Goal: Information Seeking & Learning: Learn about a topic

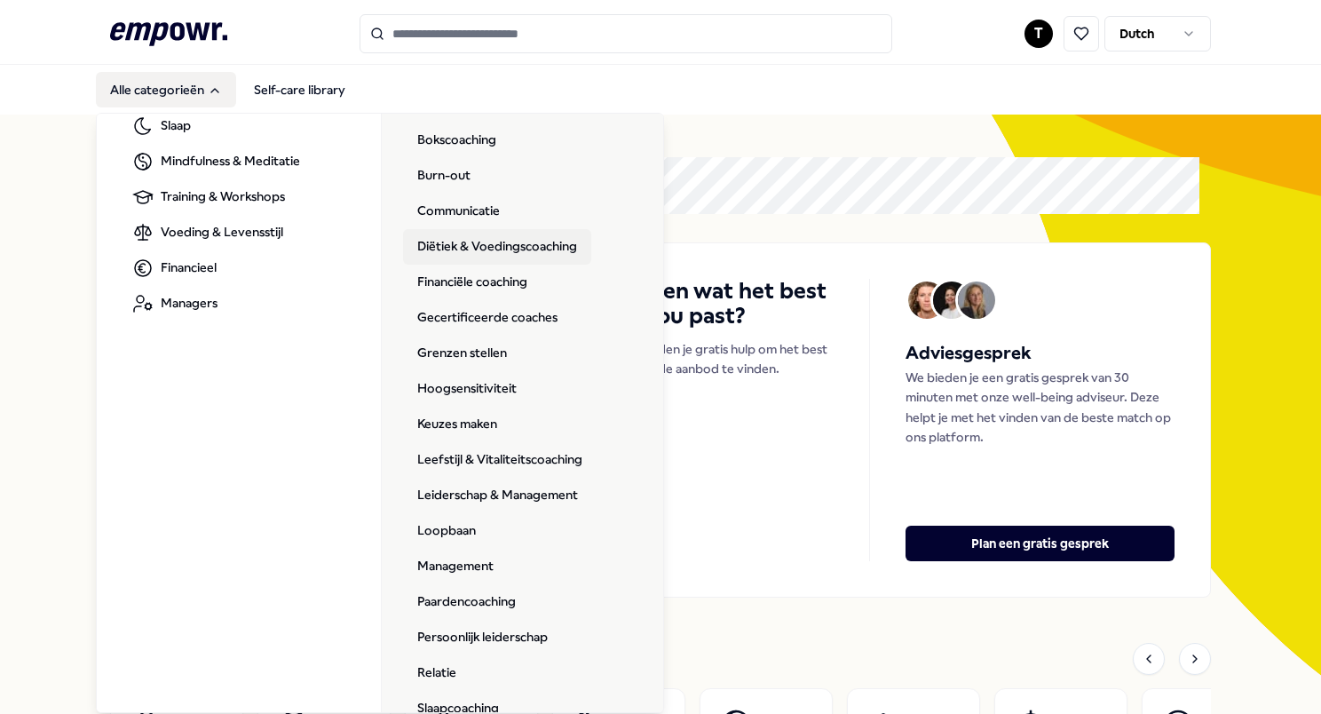
scroll to position [266, 0]
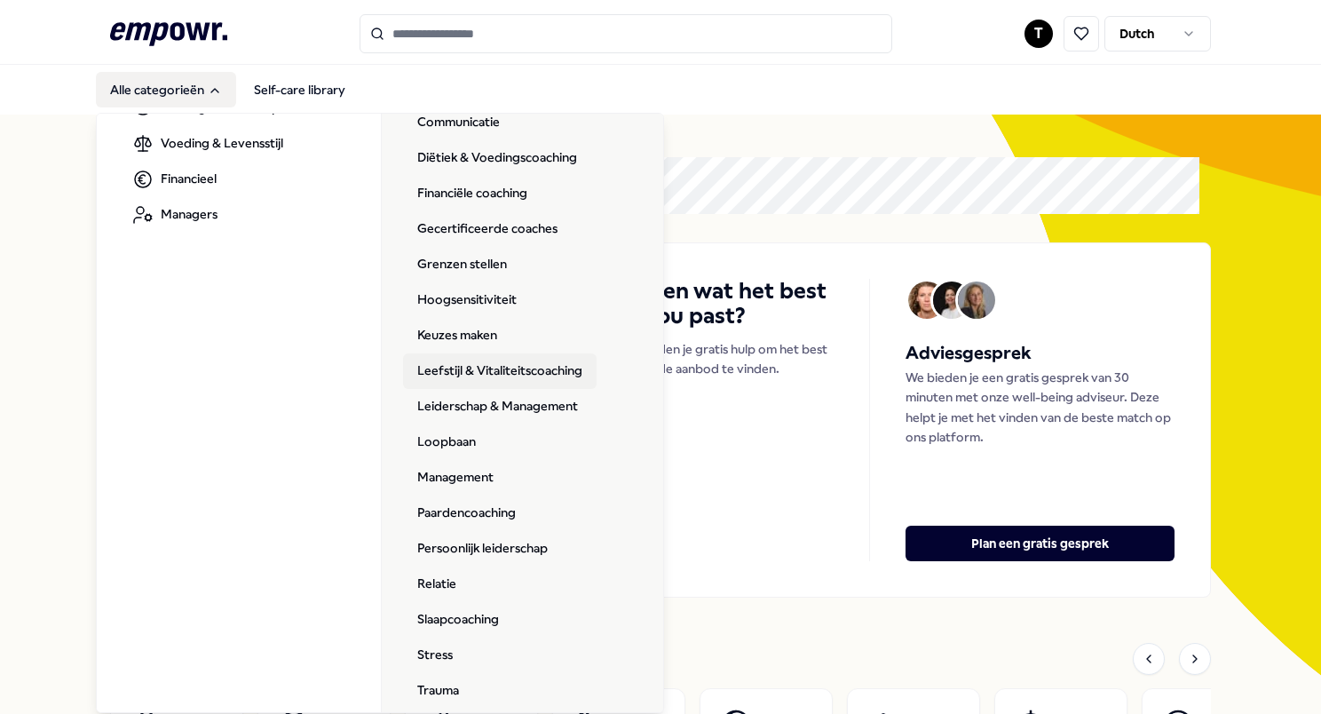
click at [522, 368] on link "Leefstijl & Vitaliteitscoaching" at bounding box center [500, 371] width 194 height 36
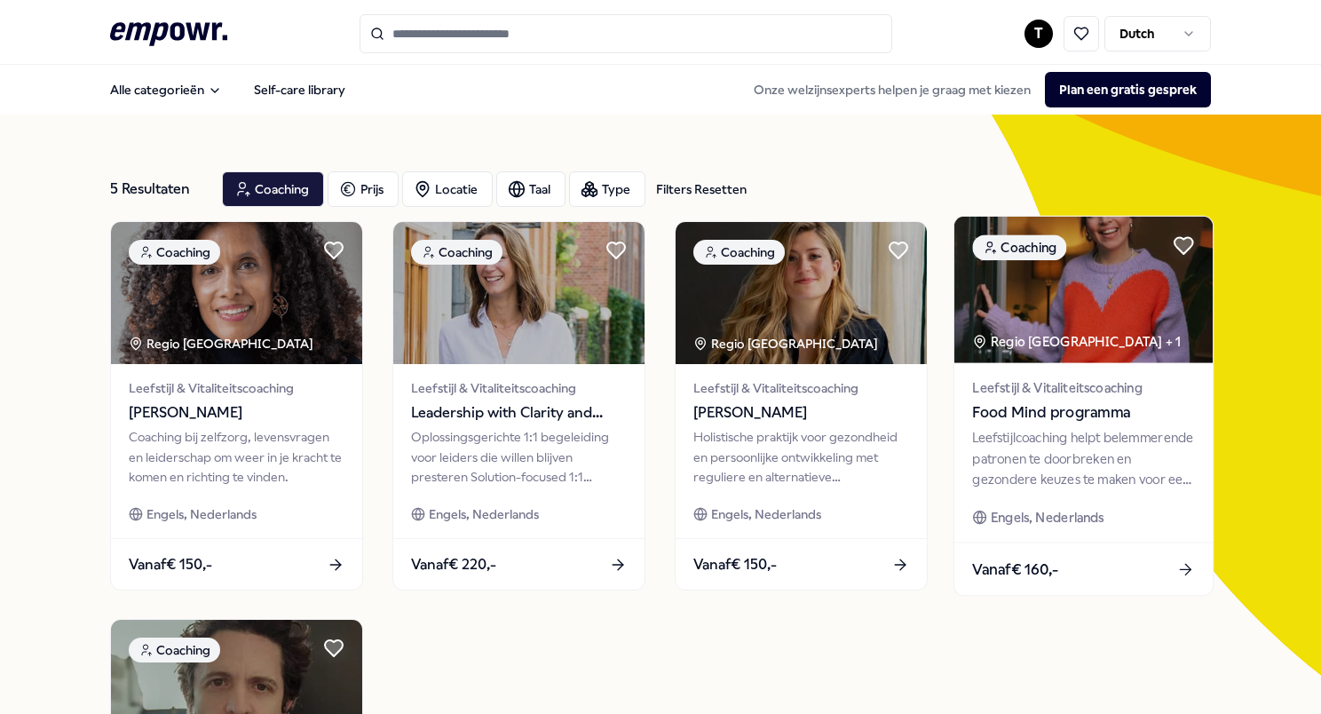
drag, startPoint x: 938, startPoint y: 432, endPoint x: 1041, endPoint y: 448, distance: 104.2
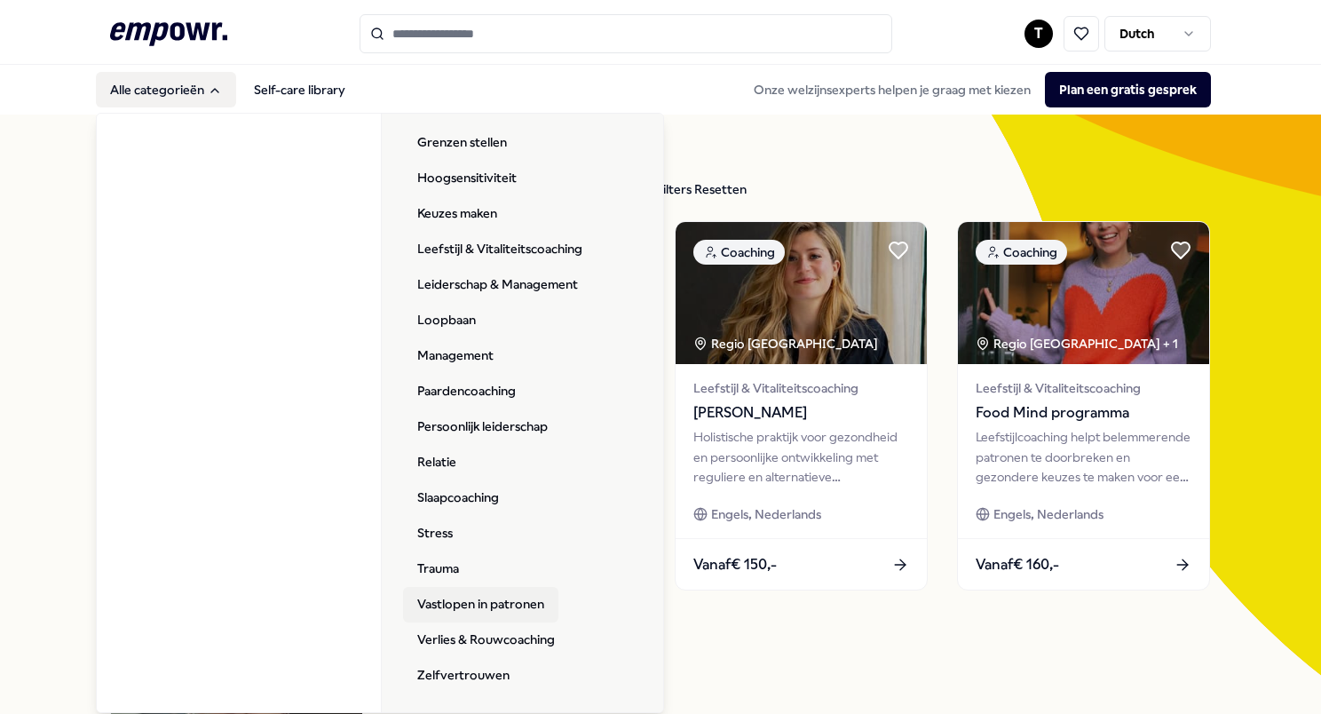
scroll to position [178, 0]
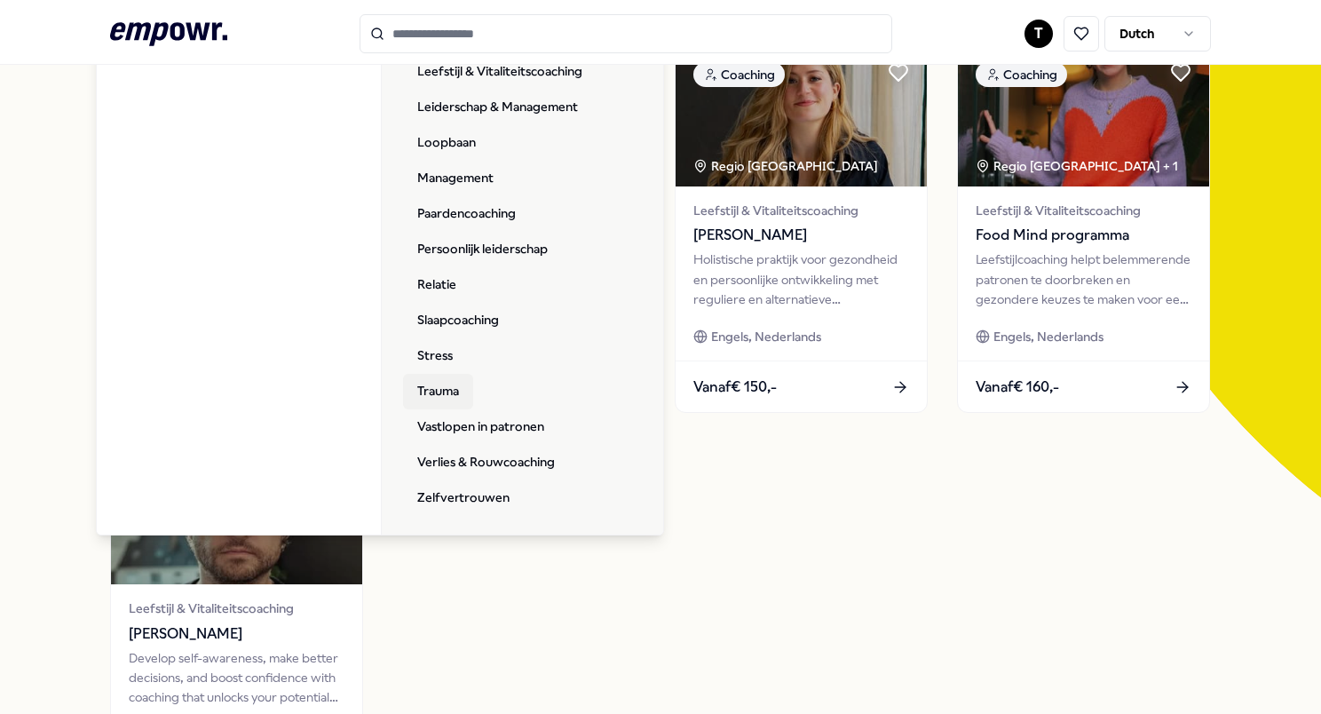
click at [430, 379] on link "Trauma" at bounding box center [438, 392] width 70 height 36
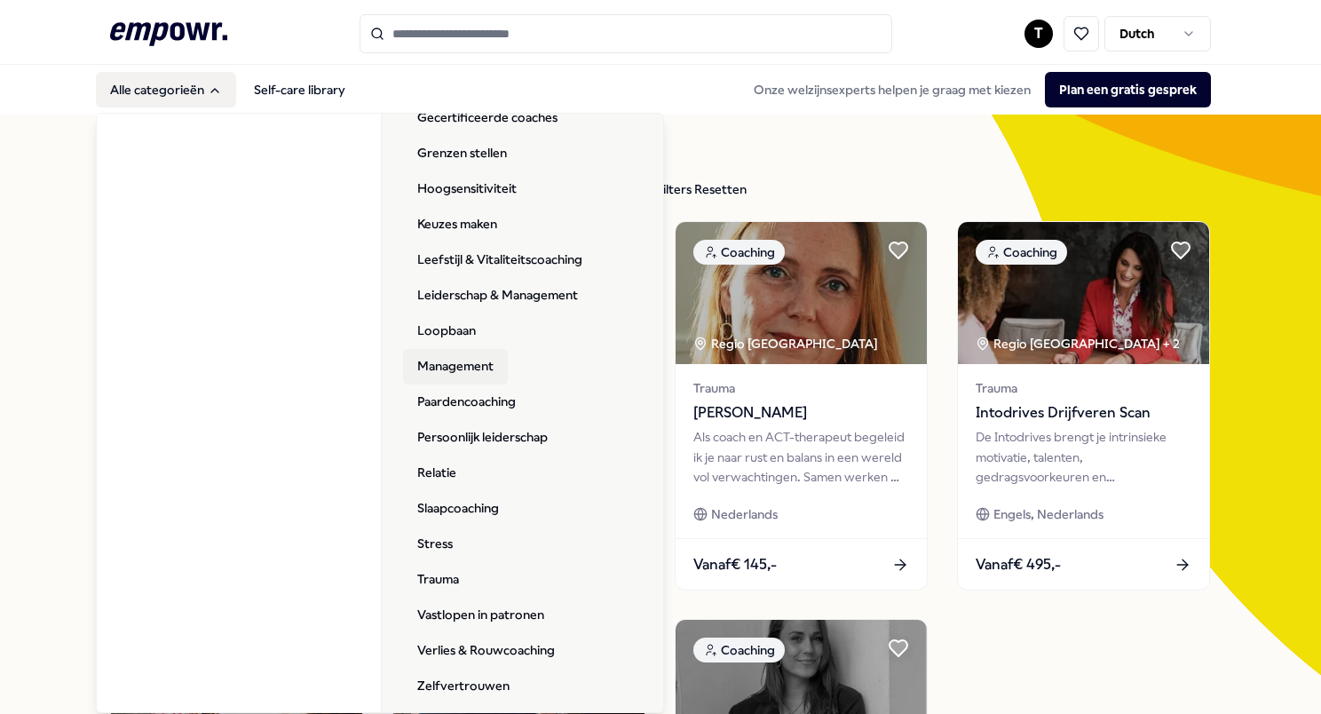
scroll to position [388, 0]
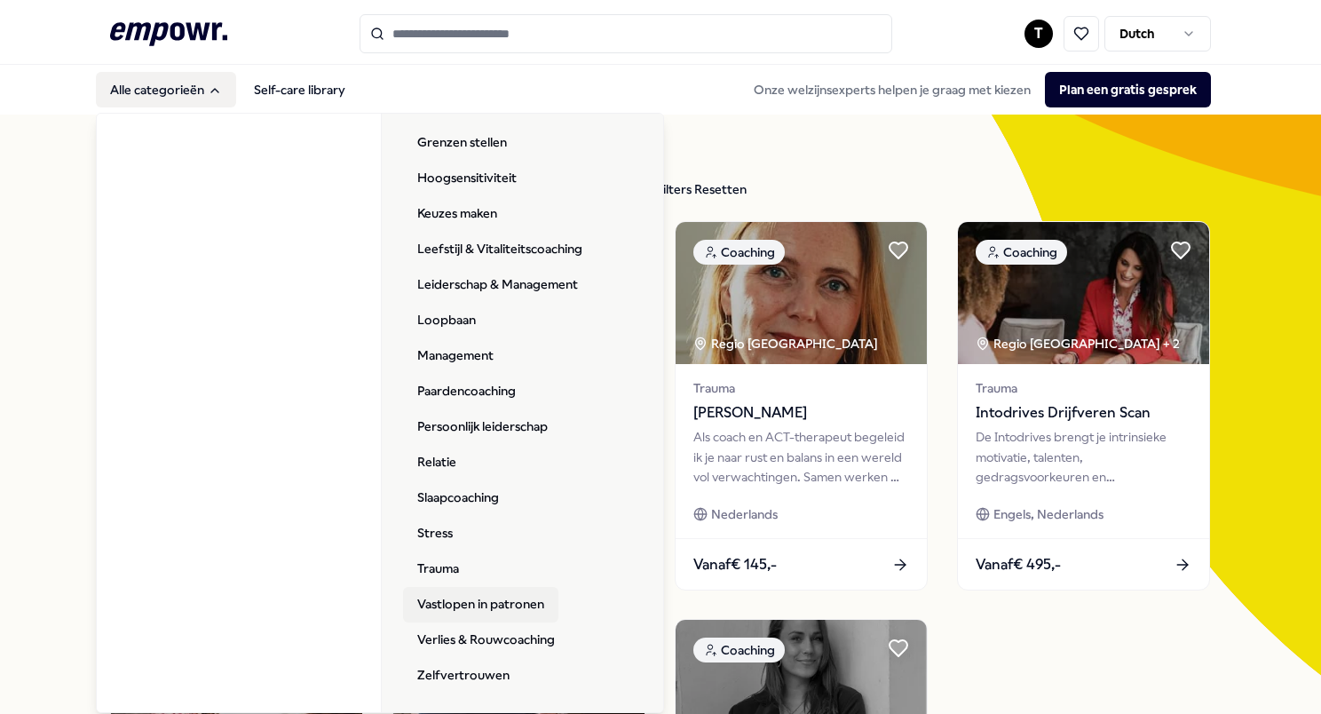
click at [465, 600] on link "Vastlopen in patronen" at bounding box center [480, 605] width 155 height 36
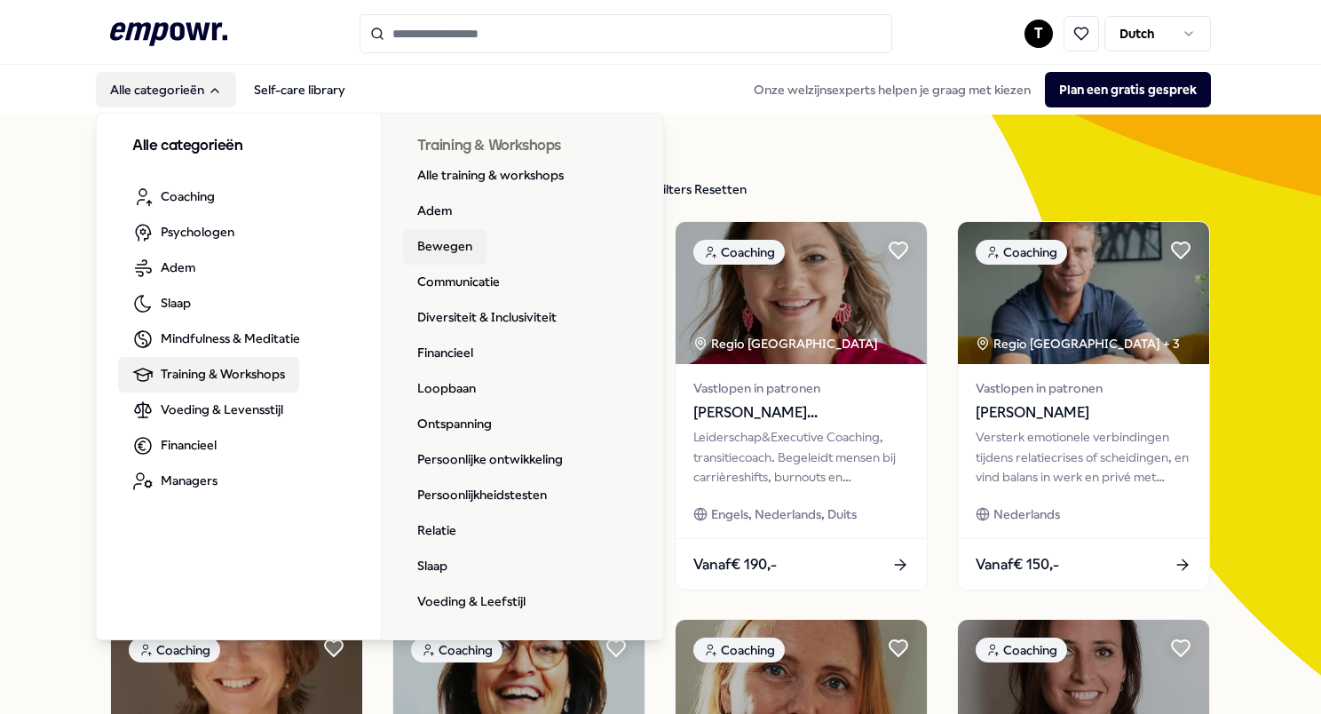
click at [462, 247] on link "Bewegen" at bounding box center [444, 247] width 83 height 36
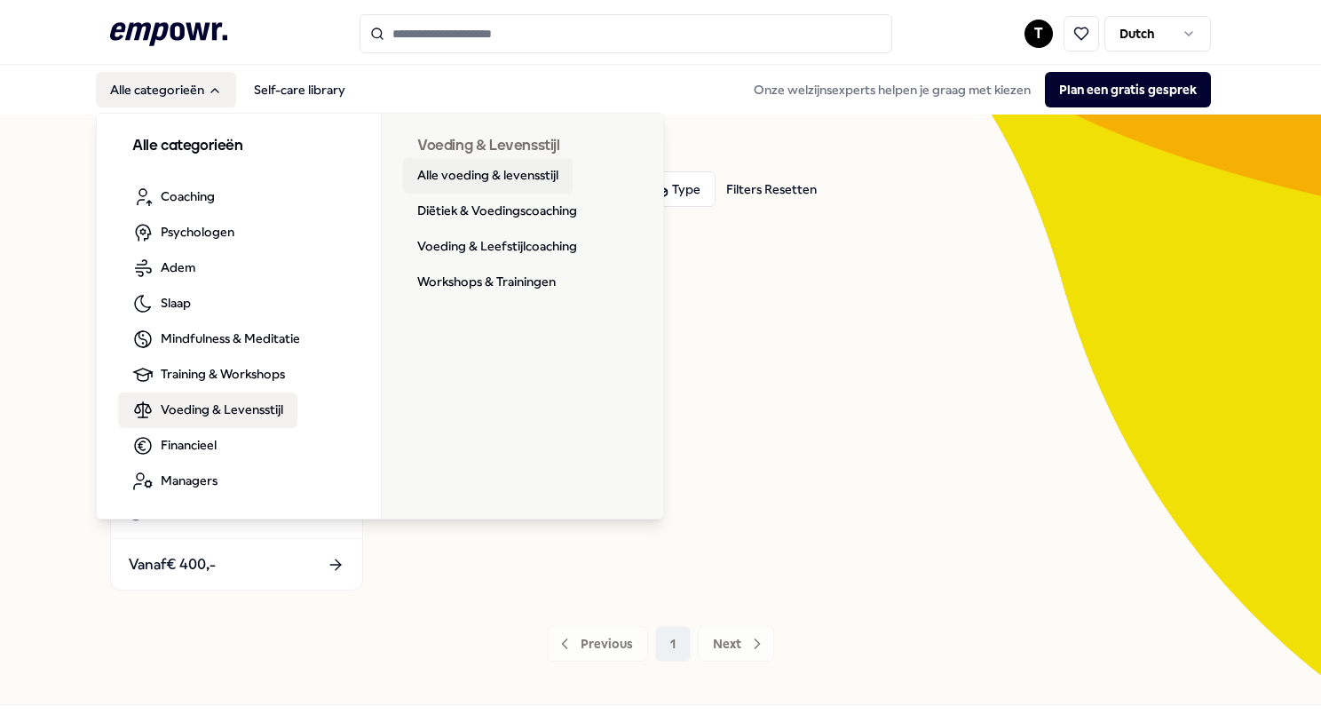
click at [472, 166] on link "Alle voeding & levensstijl" at bounding box center [488, 176] width 170 height 36
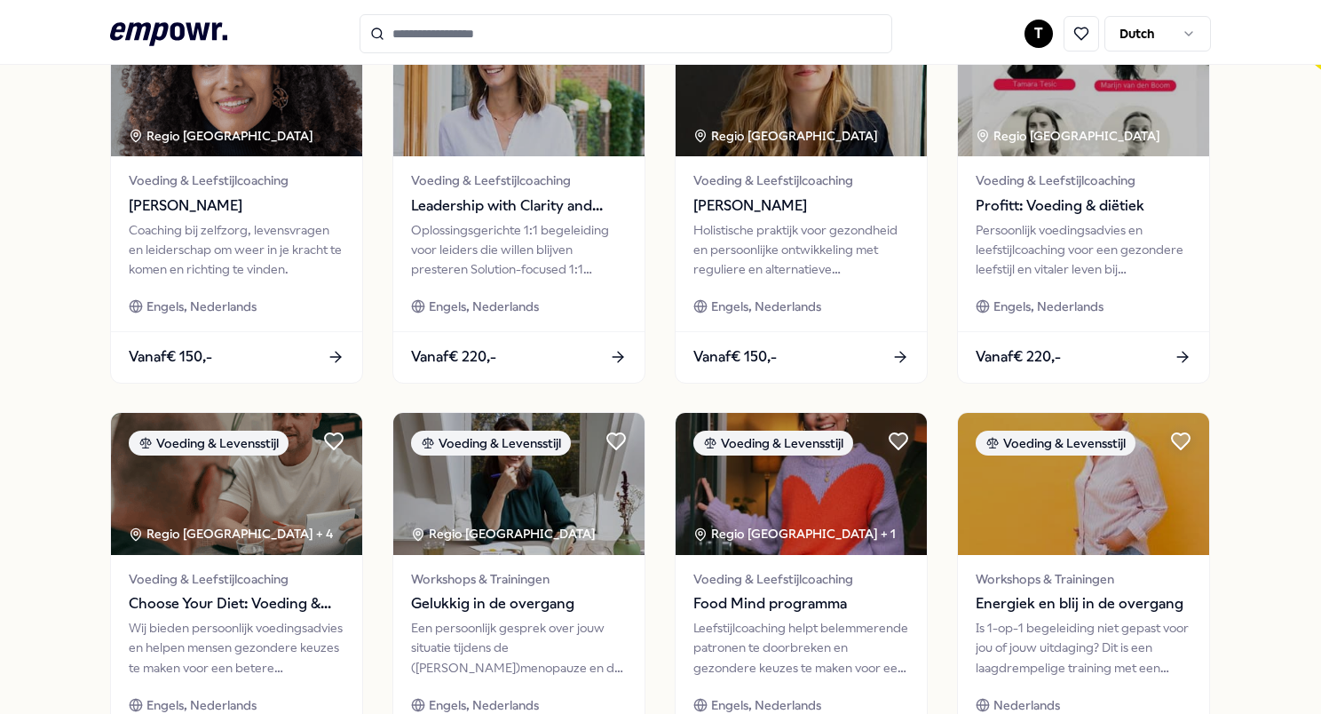
scroll to position [710, 0]
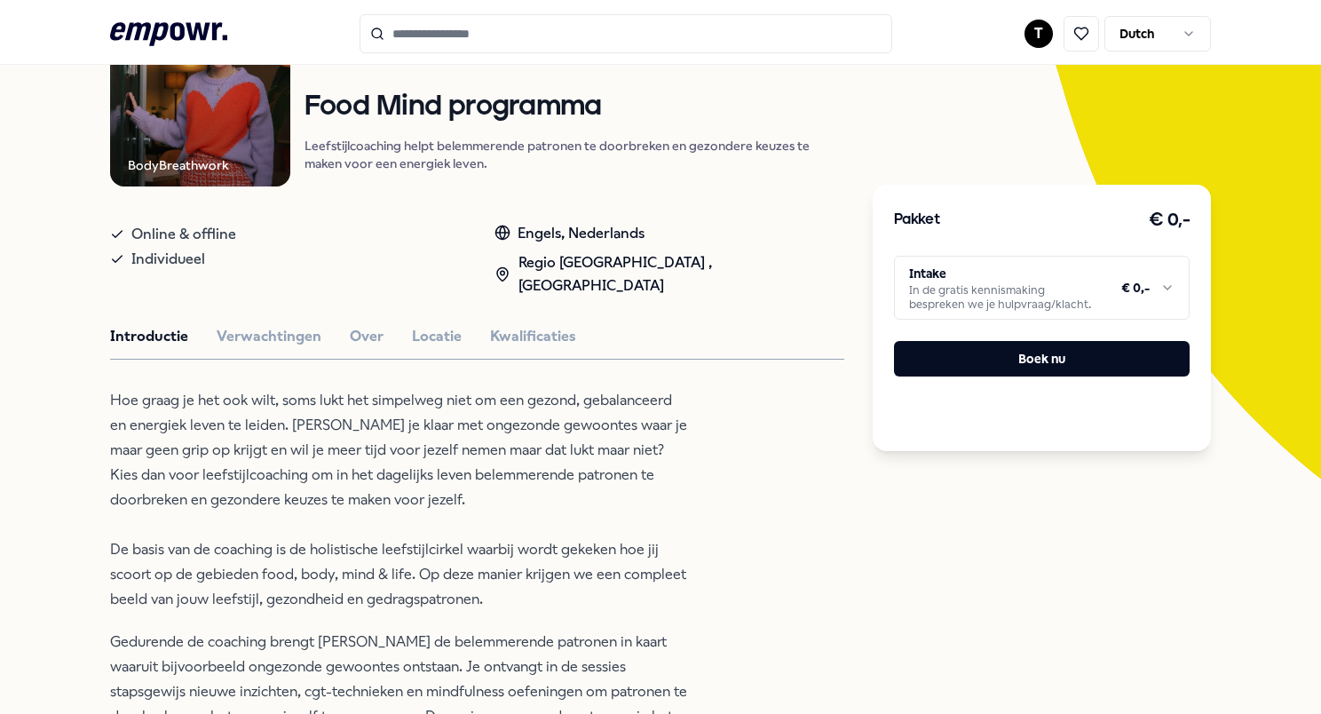
scroll to position [89, 0]
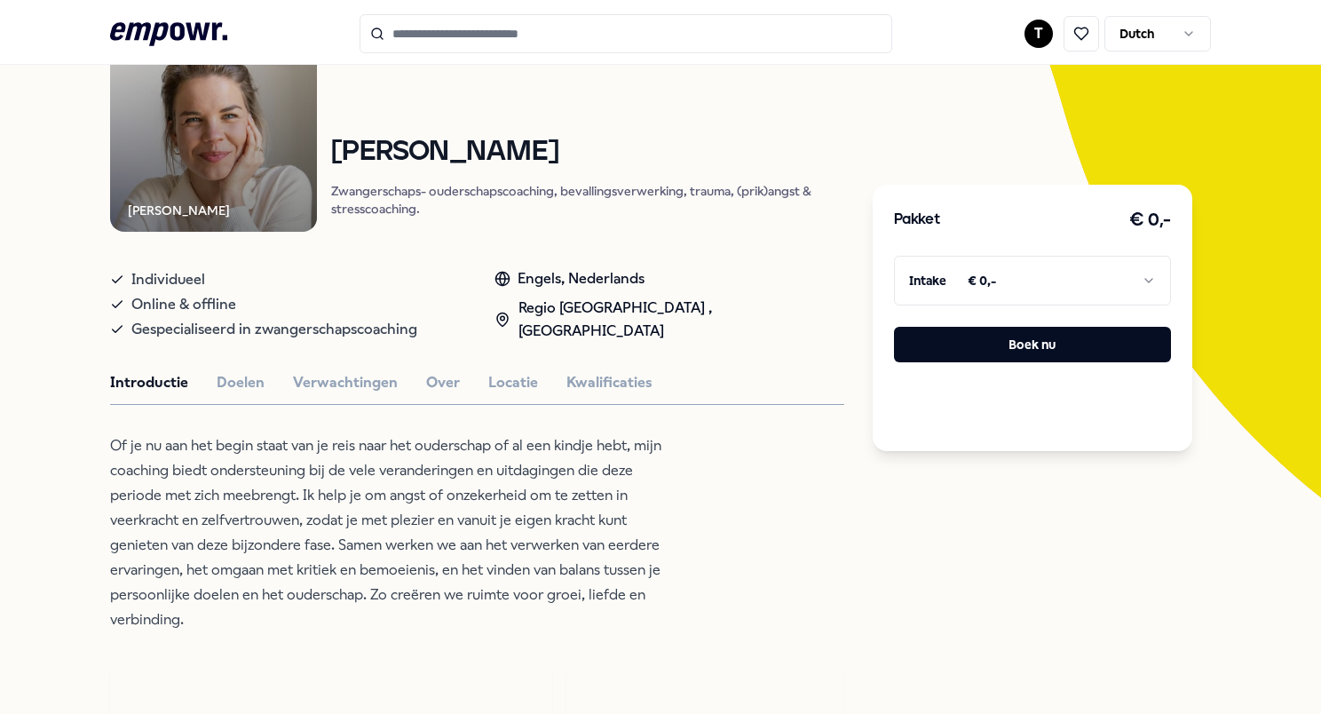
scroll to position [266, 0]
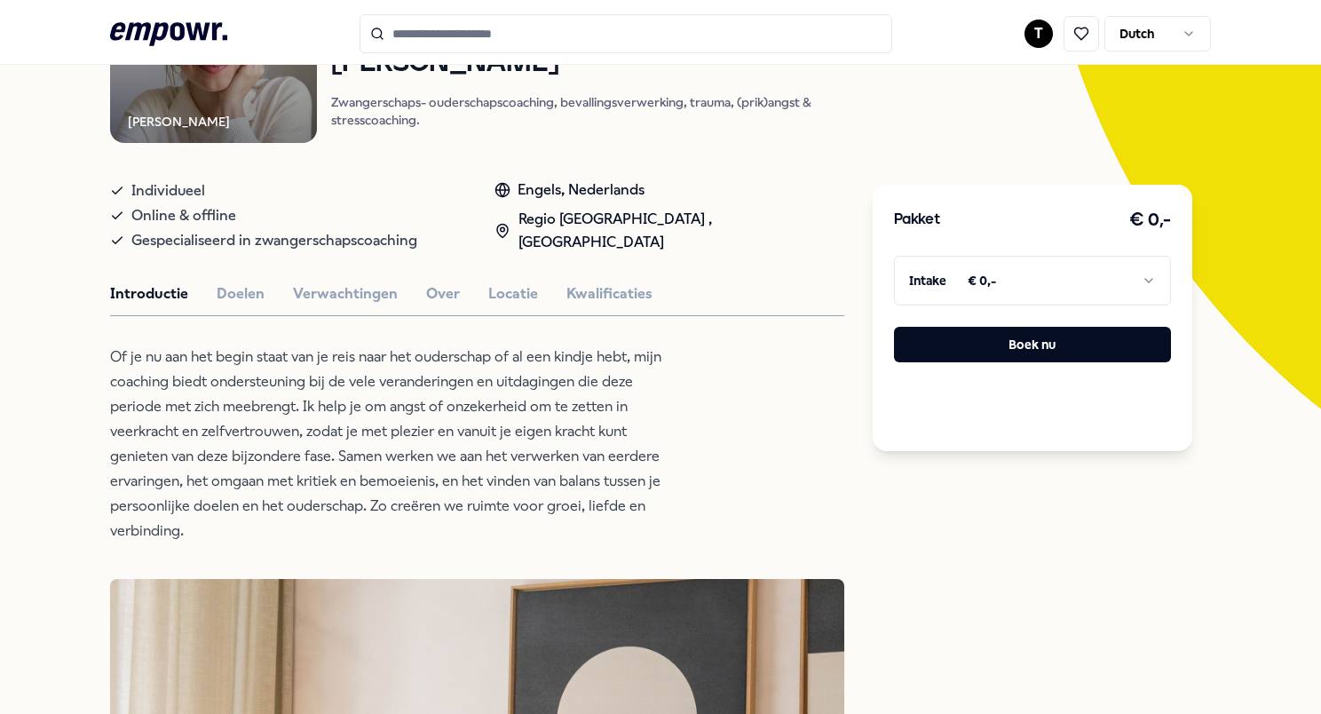
click at [256, 282] on button "Doelen" at bounding box center [241, 293] width 48 height 23
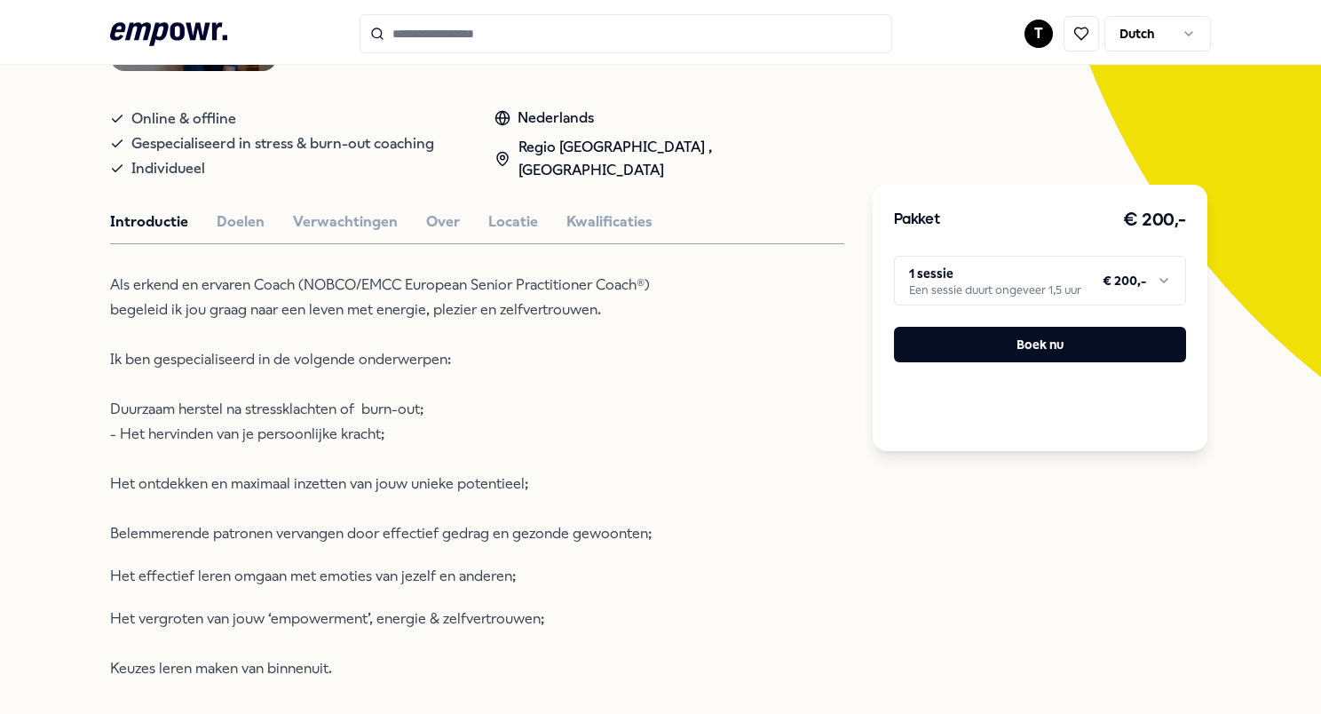
scroll to position [266, 0]
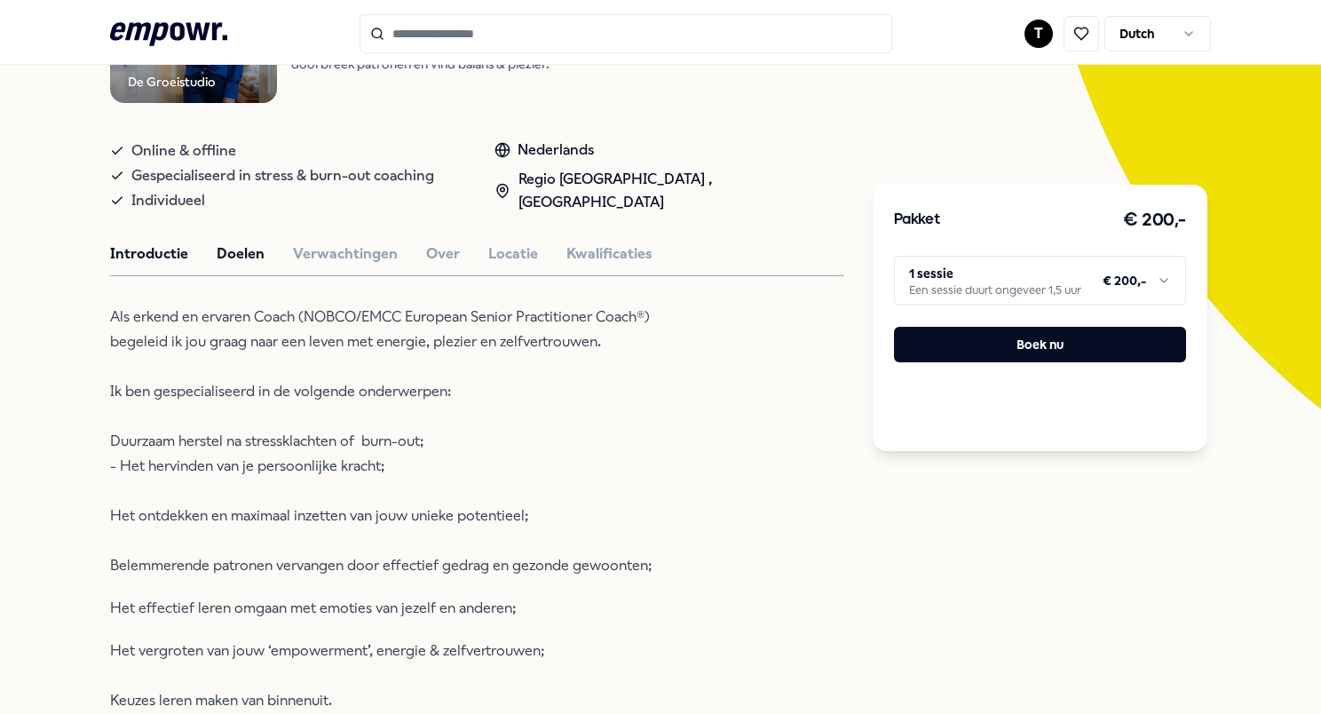
click at [238, 245] on button "Doelen" at bounding box center [241, 253] width 48 height 23
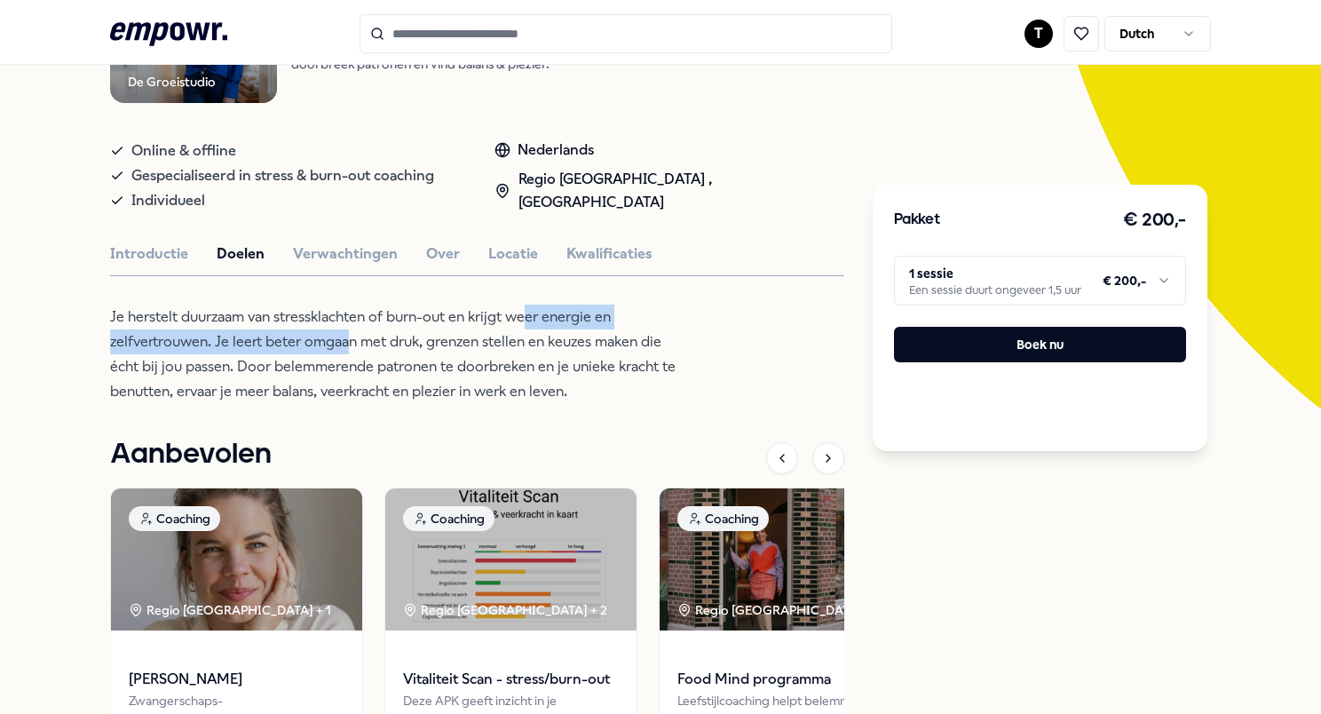
drag, startPoint x: 344, startPoint y: 330, endPoint x: 524, endPoint y: 326, distance: 180.3
click at [524, 326] on p "Je herstelt duurzaam van stressklachten of burn-out en krijgt weer energie en z…" at bounding box center [398, 354] width 577 height 99
drag, startPoint x: 524, startPoint y: 326, endPoint x: 528, endPoint y: 341, distance: 15.7
click at [528, 341] on p "Je herstelt duurzaam van stressklachten of burn-out en krijgt weer energie en z…" at bounding box center [398, 354] width 577 height 99
drag, startPoint x: 488, startPoint y: 361, endPoint x: 536, endPoint y: 361, distance: 48.0
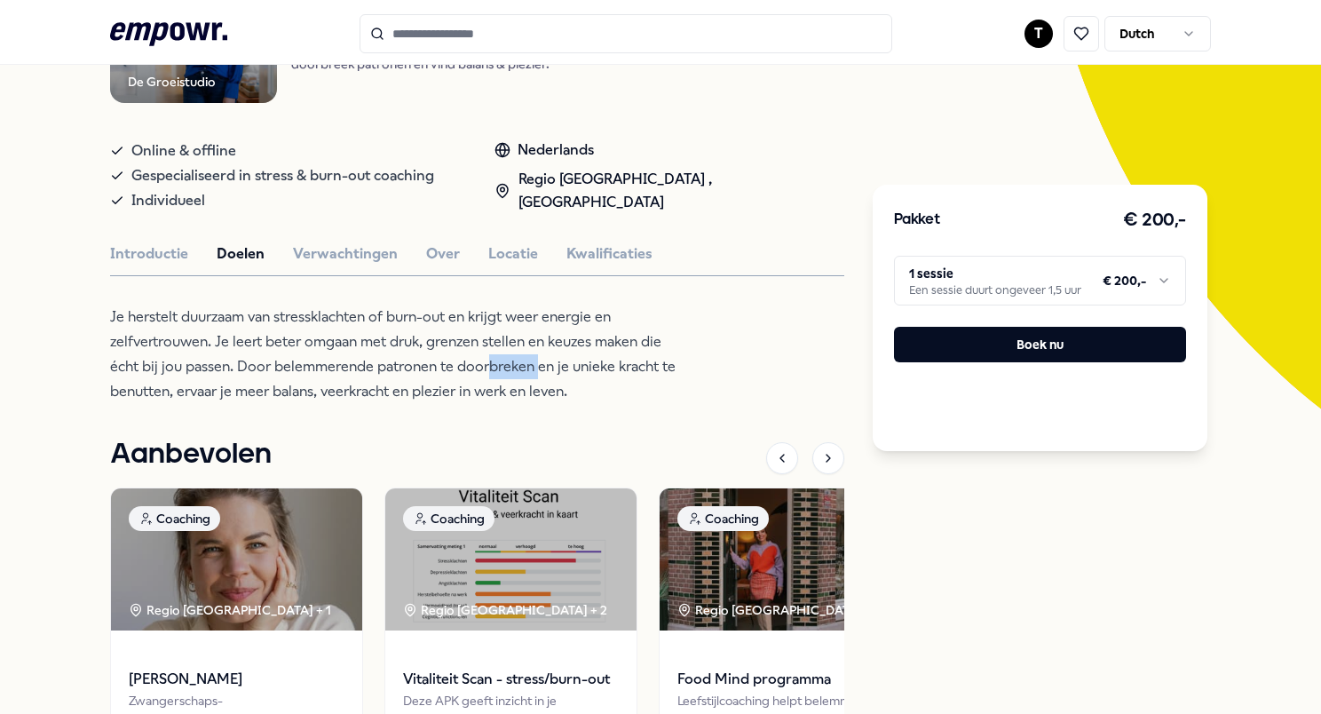
click at [536, 361] on p "Je herstelt duurzaam van stressklachten of burn-out en krijgt weer energie en z…" at bounding box center [398, 354] width 577 height 99
drag, startPoint x: 430, startPoint y: 368, endPoint x: 473, endPoint y: 368, distance: 43.5
click at [473, 368] on p "Je herstelt duurzaam van stressklachten of burn-out en krijgt weer energie en z…" at bounding box center [398, 354] width 577 height 99
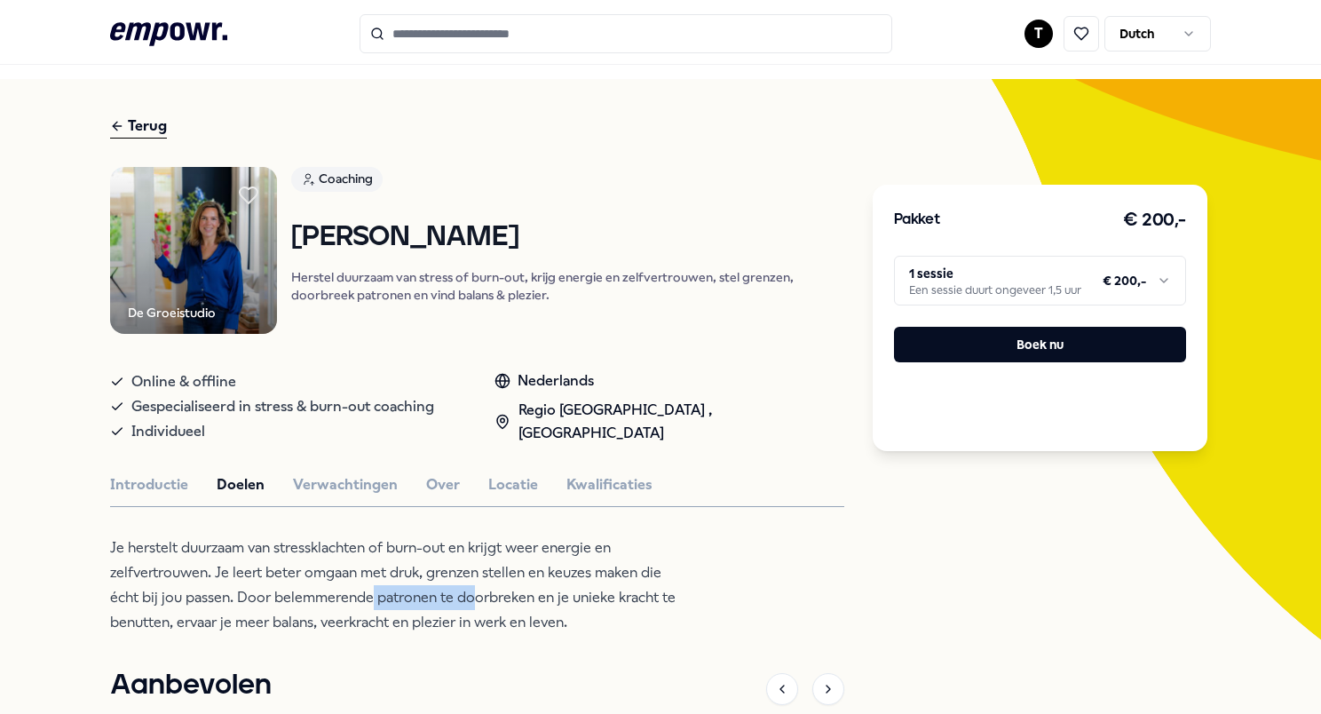
scroll to position [0, 0]
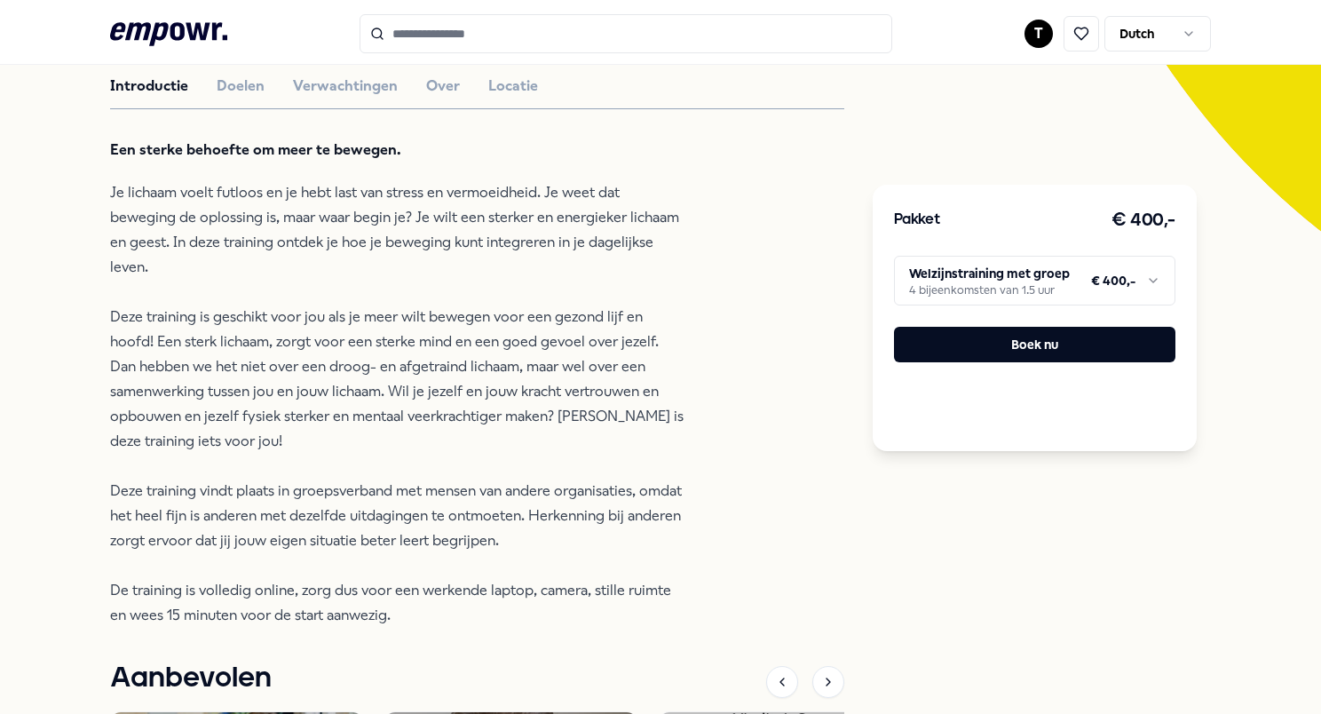
scroll to position [178, 0]
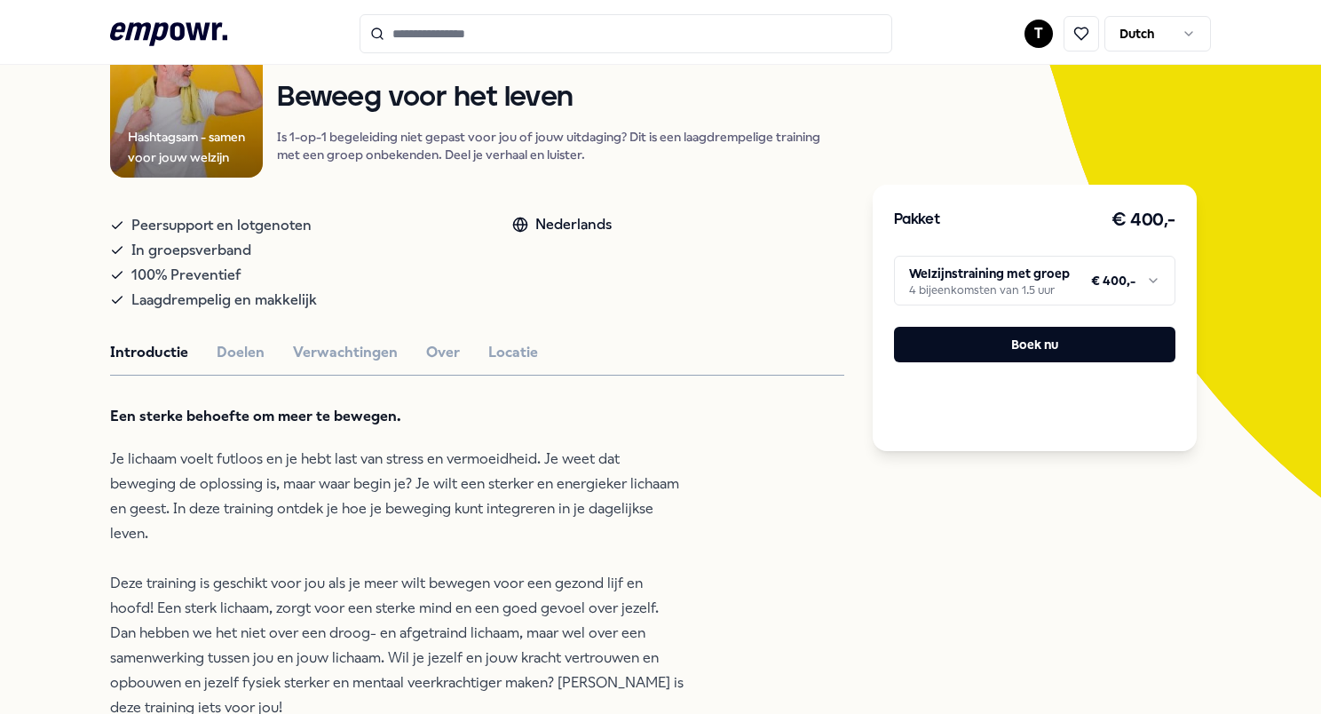
click at [269, 355] on div "Introductie Doelen Verwachtingen Over Locatie" at bounding box center [477, 352] width 734 height 23
click at [258, 349] on button "Doelen" at bounding box center [241, 352] width 48 height 23
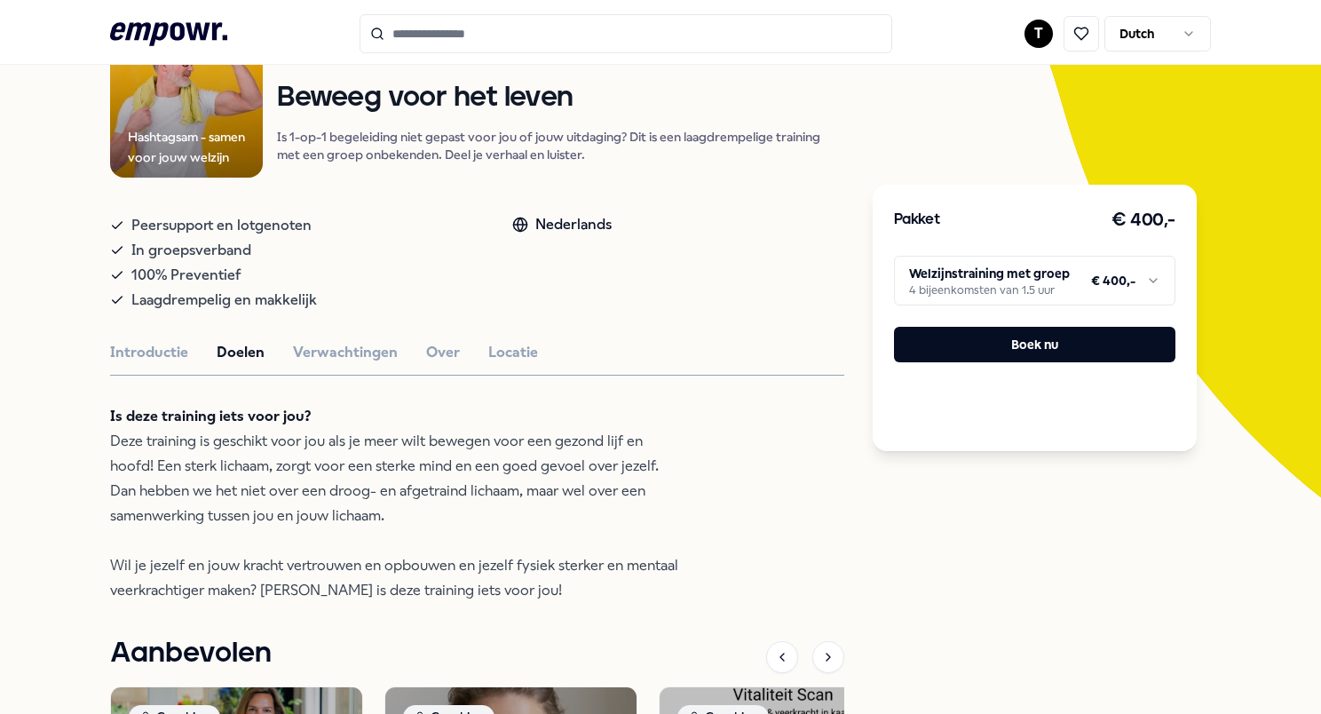
click at [374, 336] on div "Hashtagsam - samen voor jouw welzijn Training & Workshops Beweeg voor het leven…" at bounding box center [477, 549] width 734 height 1049
click at [380, 343] on button "Verwachtingen" at bounding box center [345, 352] width 105 height 23
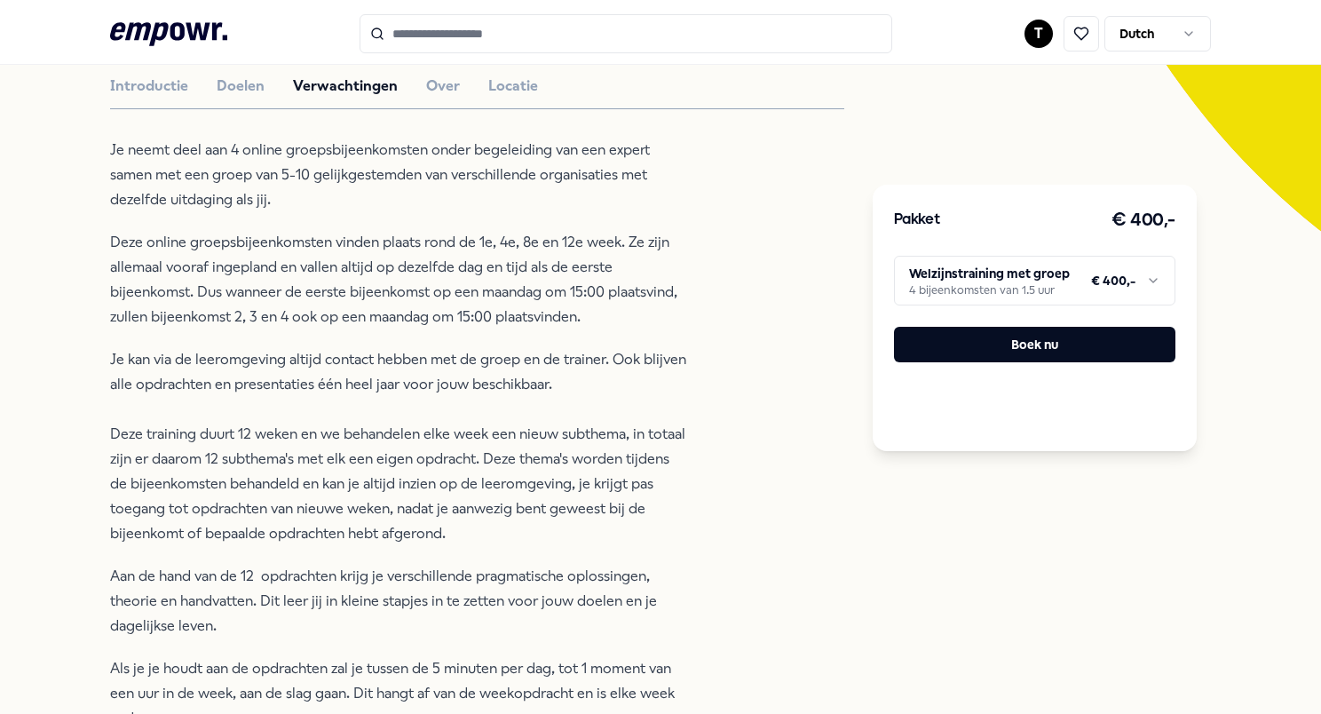
scroll to position [622, 0]
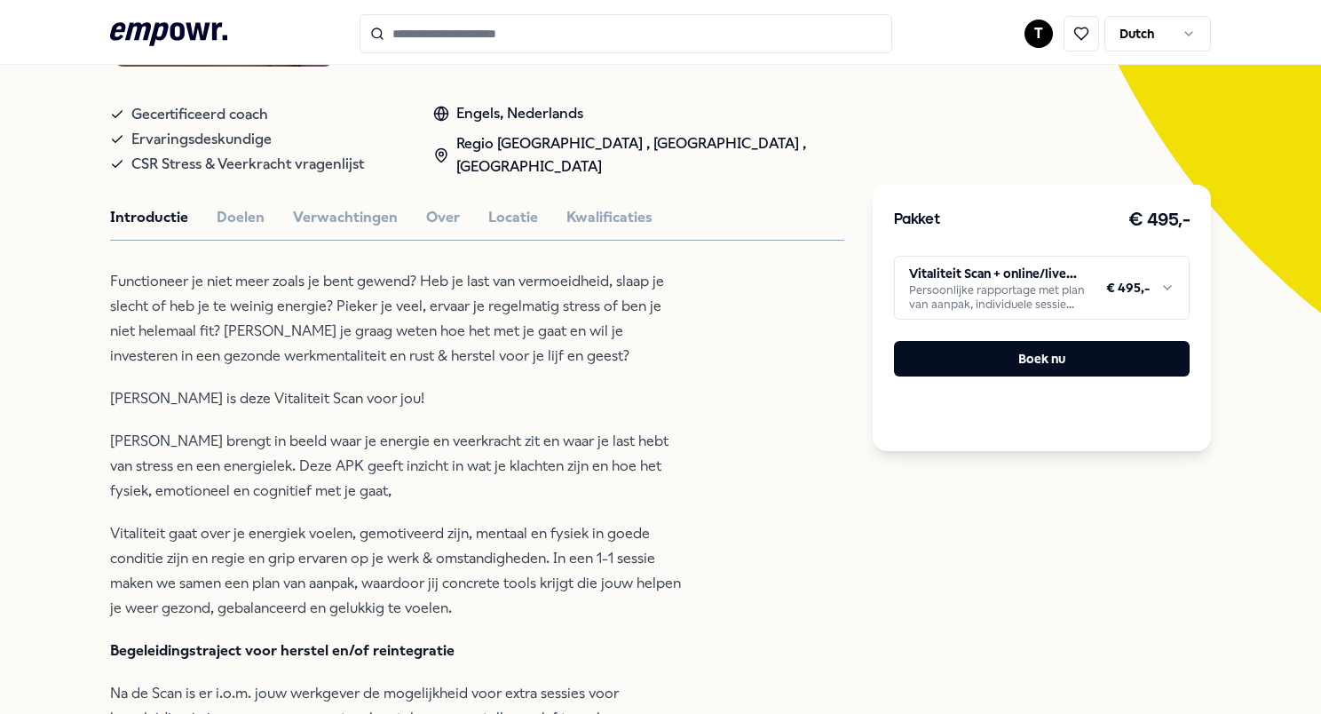
scroll to position [355, 0]
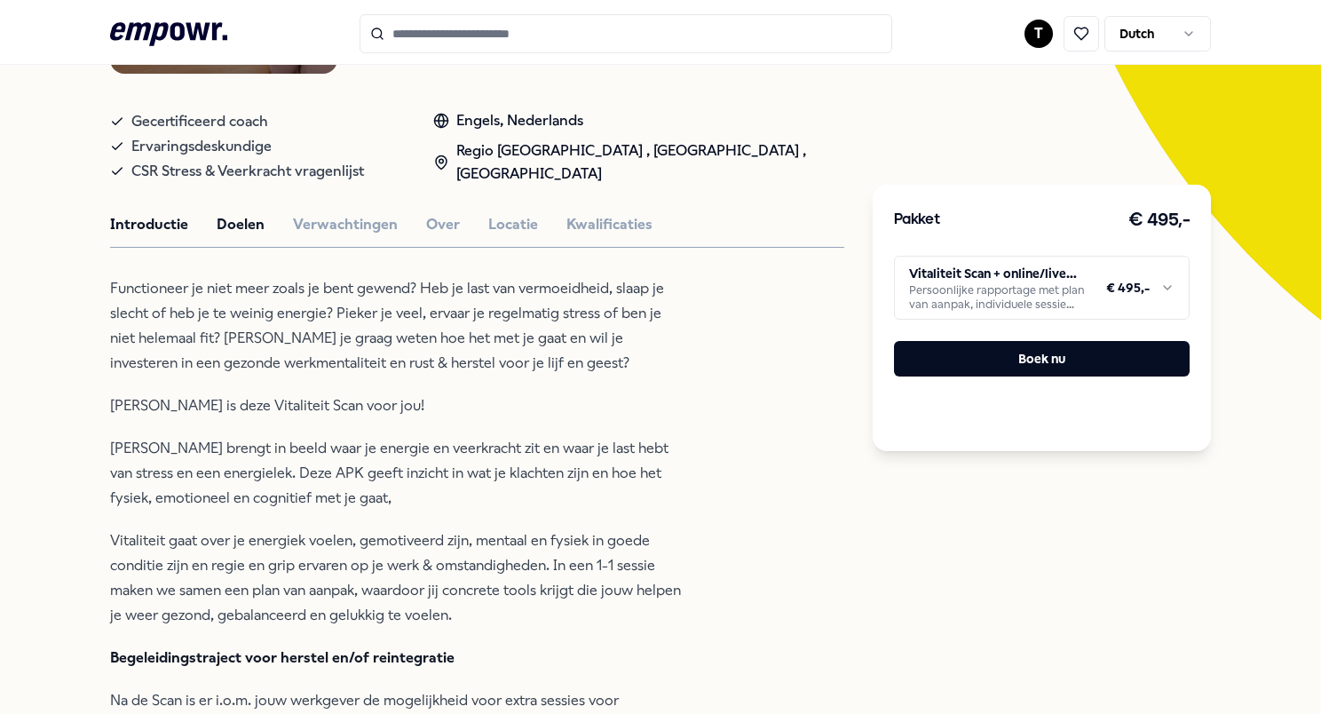
click at [251, 223] on button "Doelen" at bounding box center [241, 224] width 48 height 23
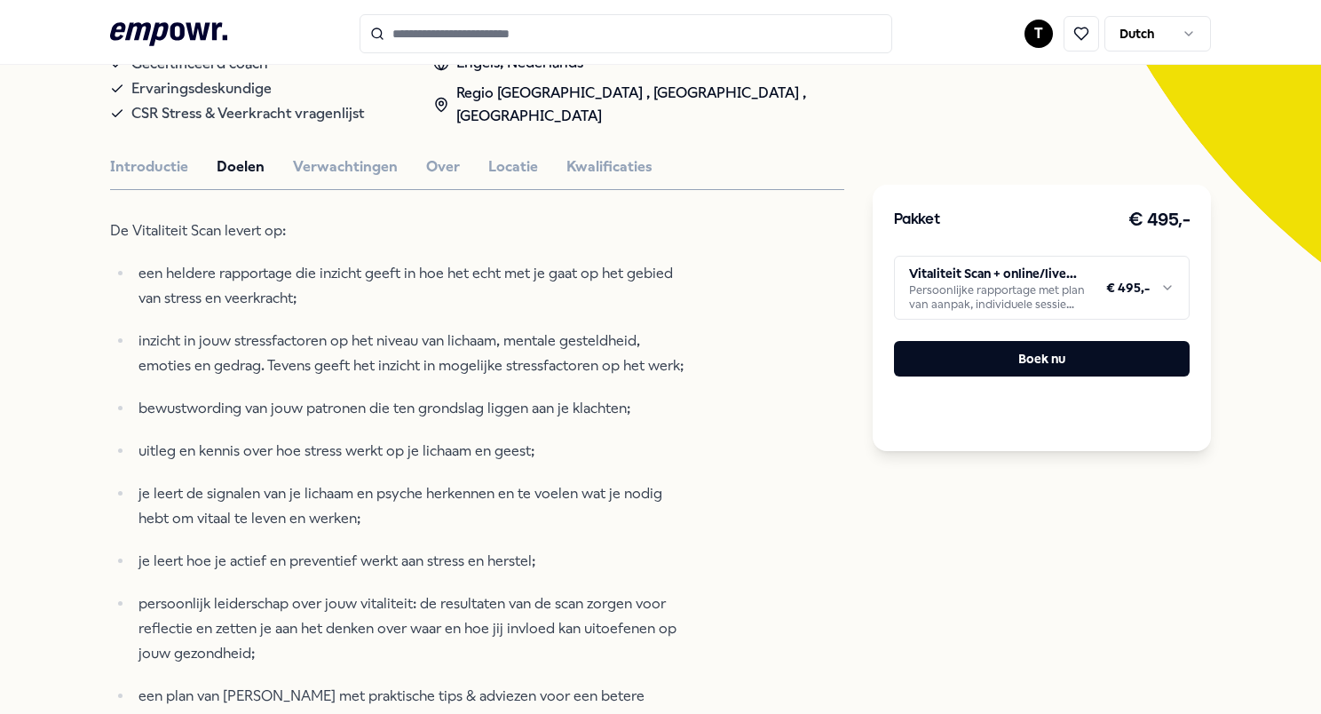
scroll to position [533, 0]
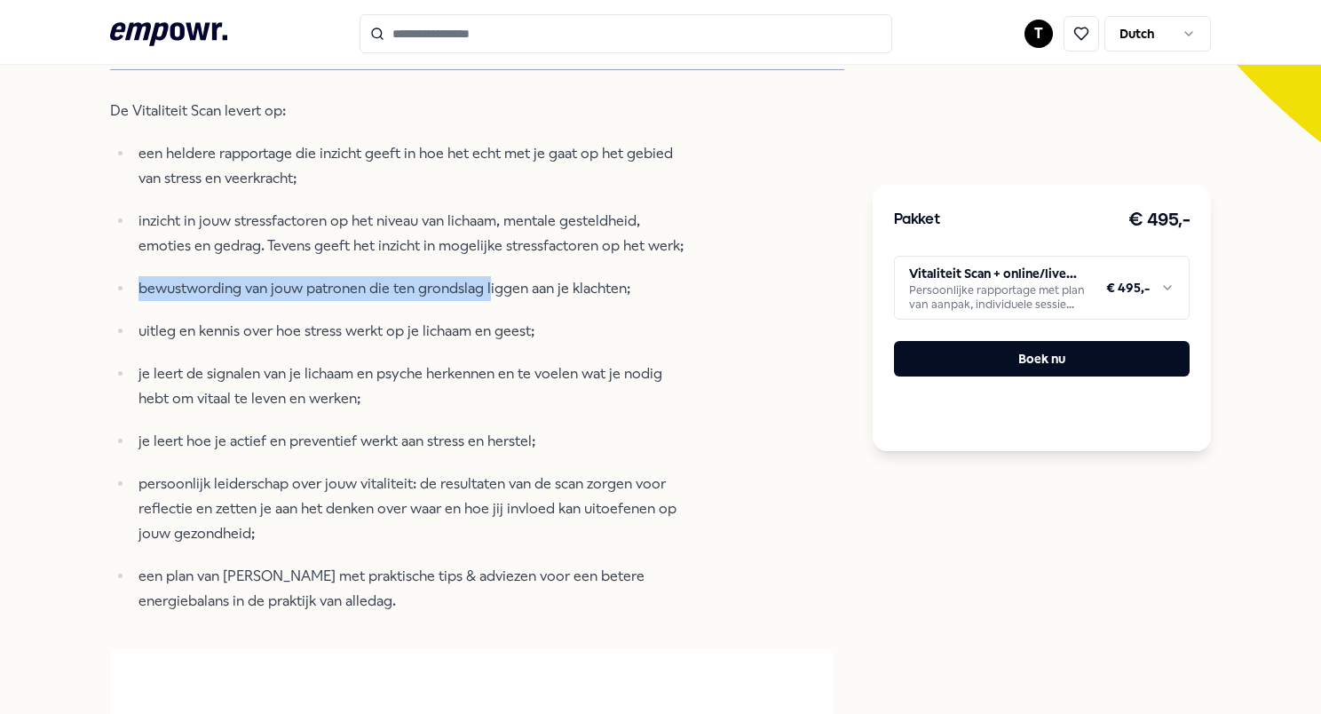
drag, startPoint x: 380, startPoint y: 266, endPoint x: 490, endPoint y: 282, distance: 111.3
click at [490, 282] on ul "een heldere rapportage die inzicht geeft in hoe het echt met je gaat op het geb…" at bounding box center [398, 377] width 577 height 472
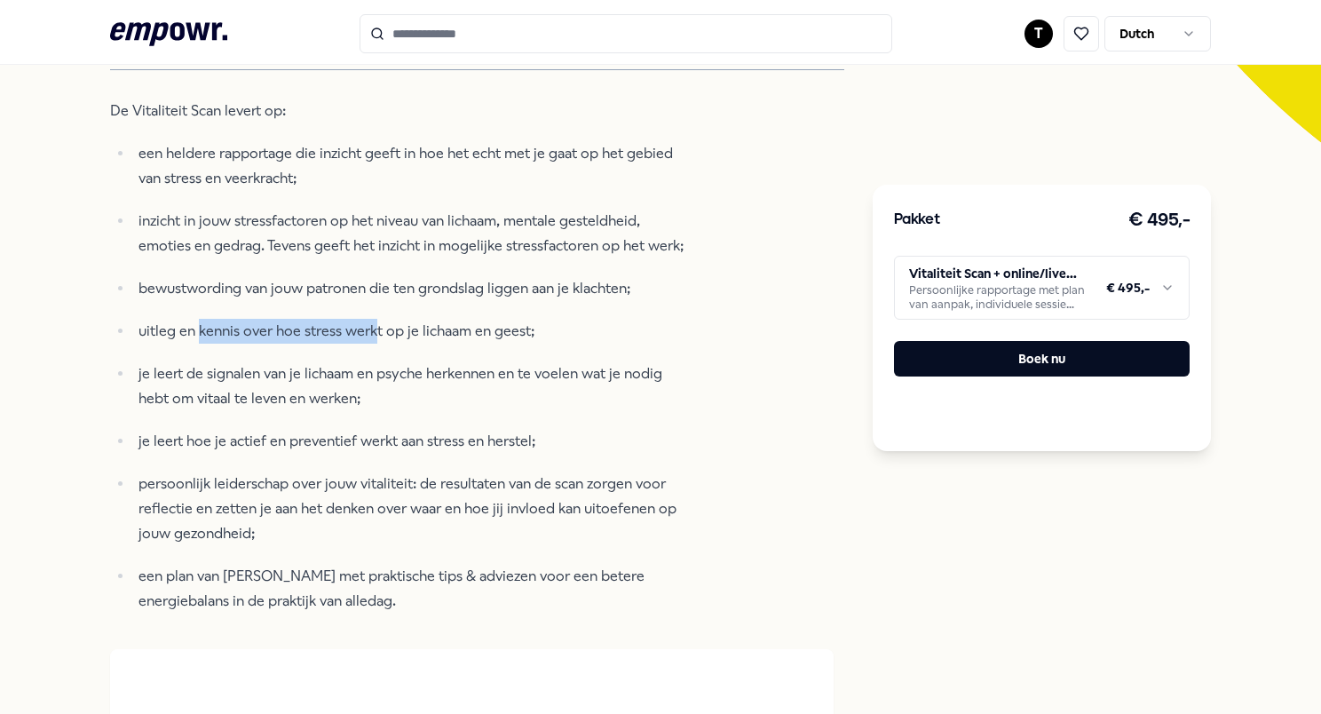
drag, startPoint x: 199, startPoint y: 321, endPoint x: 375, endPoint y: 319, distance: 175.9
click at [375, 319] on p "uitleg en kennis over hoe stress werkt op je lichaam en geest;" at bounding box center [413, 331] width 549 height 25
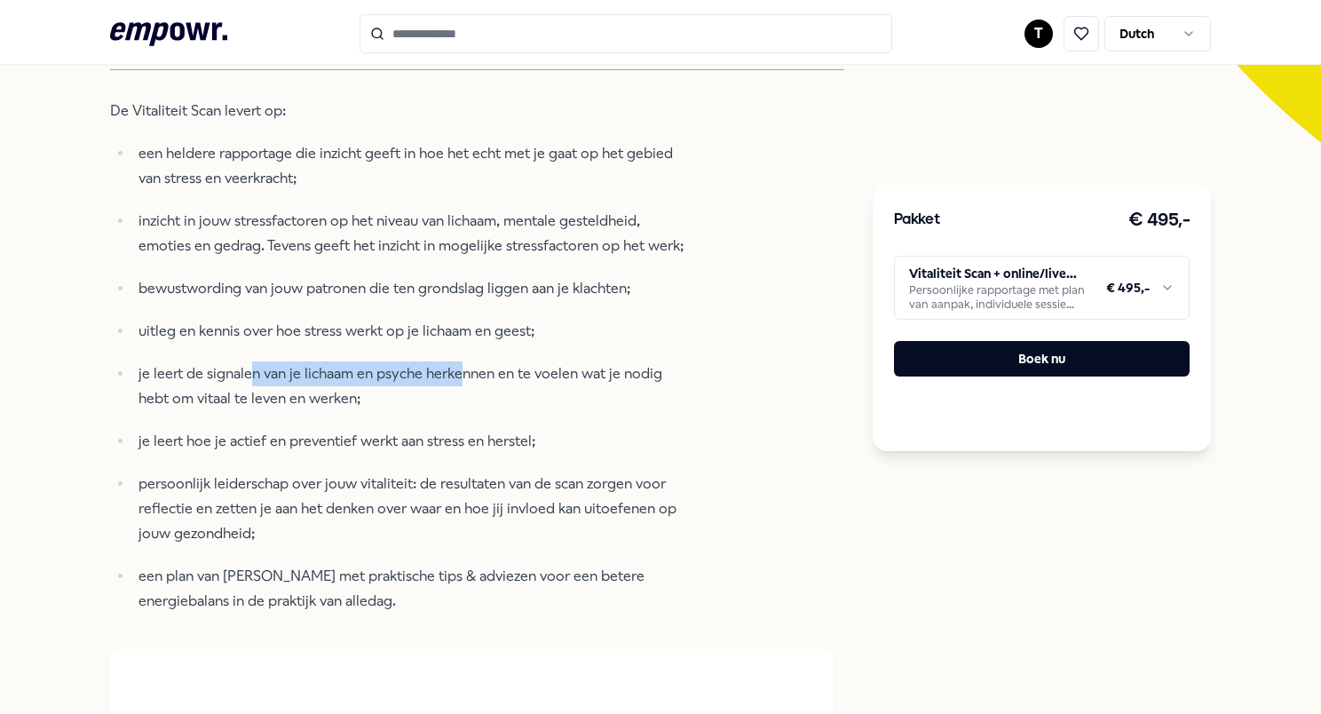
drag, startPoint x: 375, startPoint y: 319, endPoint x: 461, endPoint y: 371, distance: 100.8
click at [461, 371] on p "je leert de signalen van je lichaam en psyche herkennen en te voelen wat je nod…" at bounding box center [413, 386] width 549 height 50
drag, startPoint x: 260, startPoint y: 392, endPoint x: 303, endPoint y: 395, distance: 42.8
click at [303, 395] on p "je leert de signalen van je lichaam en psyche herkennen en te voelen wat je nod…" at bounding box center [413, 386] width 549 height 50
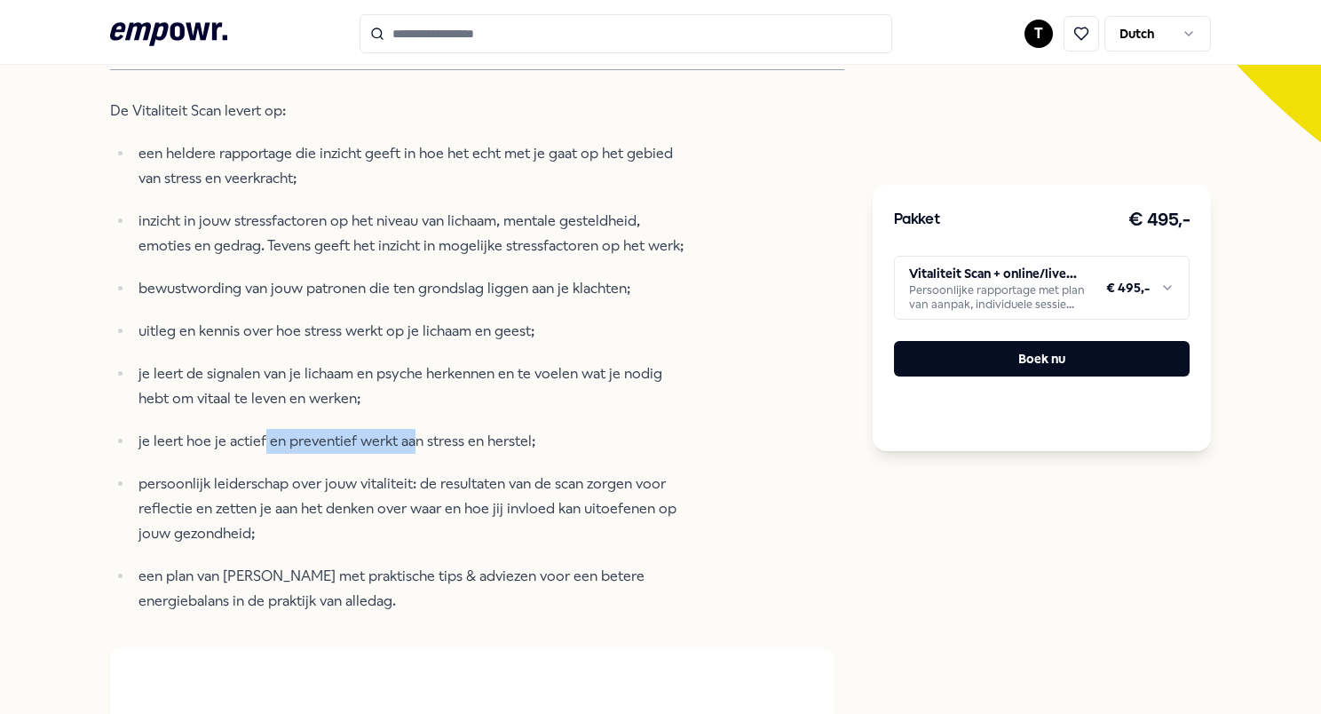
drag, startPoint x: 303, startPoint y: 395, endPoint x: 416, endPoint y: 437, distance: 120.3
click at [416, 437] on p "je leert hoe je actief en preventief werkt aan stress en herstel;" at bounding box center [413, 441] width 549 height 25
drag, startPoint x: 416, startPoint y: 437, endPoint x: 432, endPoint y: 464, distance: 32.3
click at [432, 464] on ul "een heldere rapportage die inzicht geeft in hoe het echt met je gaat op het geb…" at bounding box center [398, 377] width 577 height 472
drag, startPoint x: 432, startPoint y: 464, endPoint x: 422, endPoint y: 497, distance: 34.5
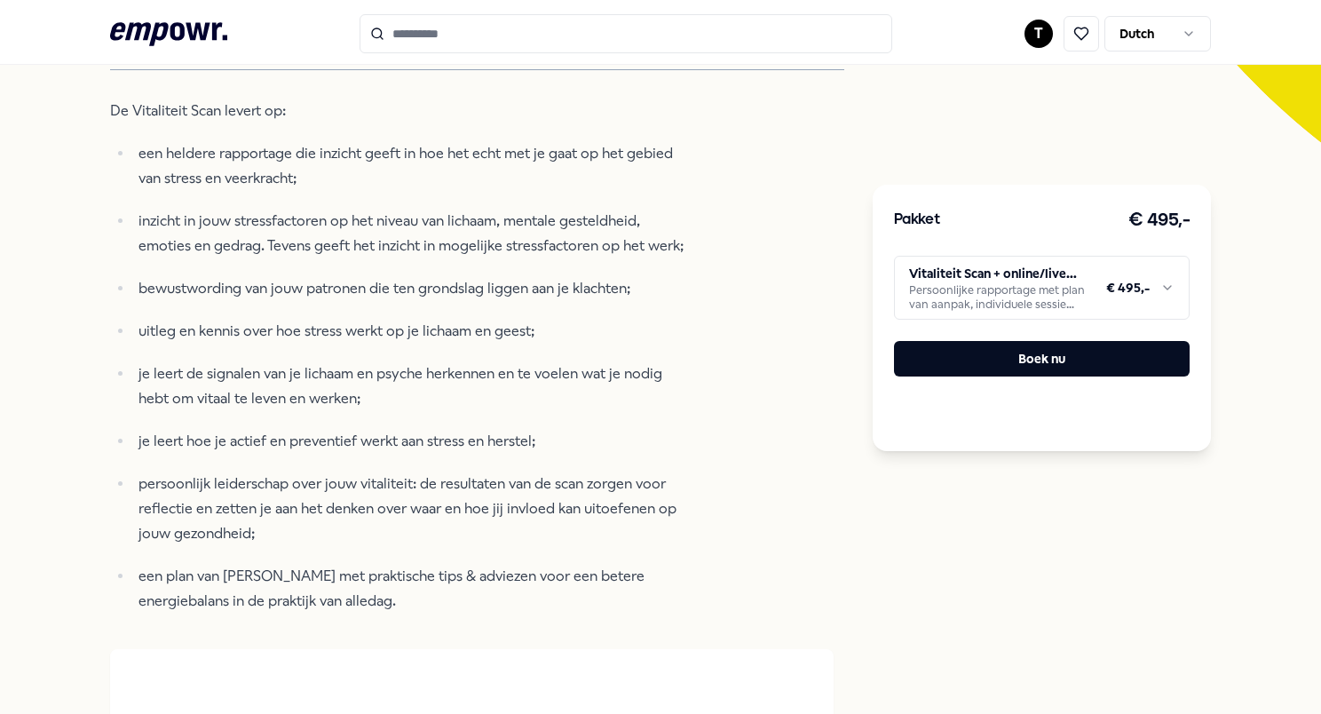
click at [422, 497] on p "persoonlijk leiderschap over jouw vitaliteit: de resultaten van de scan zorgen …" at bounding box center [413, 509] width 549 height 75
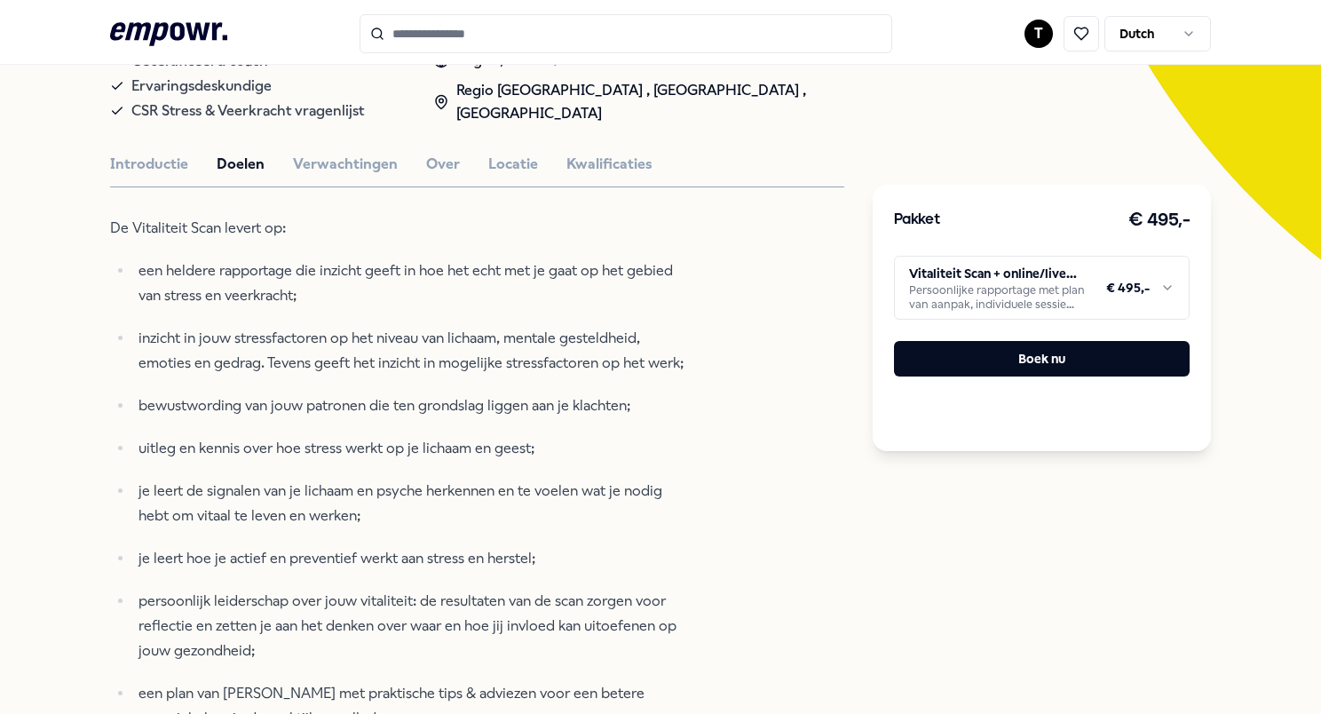
scroll to position [266, 0]
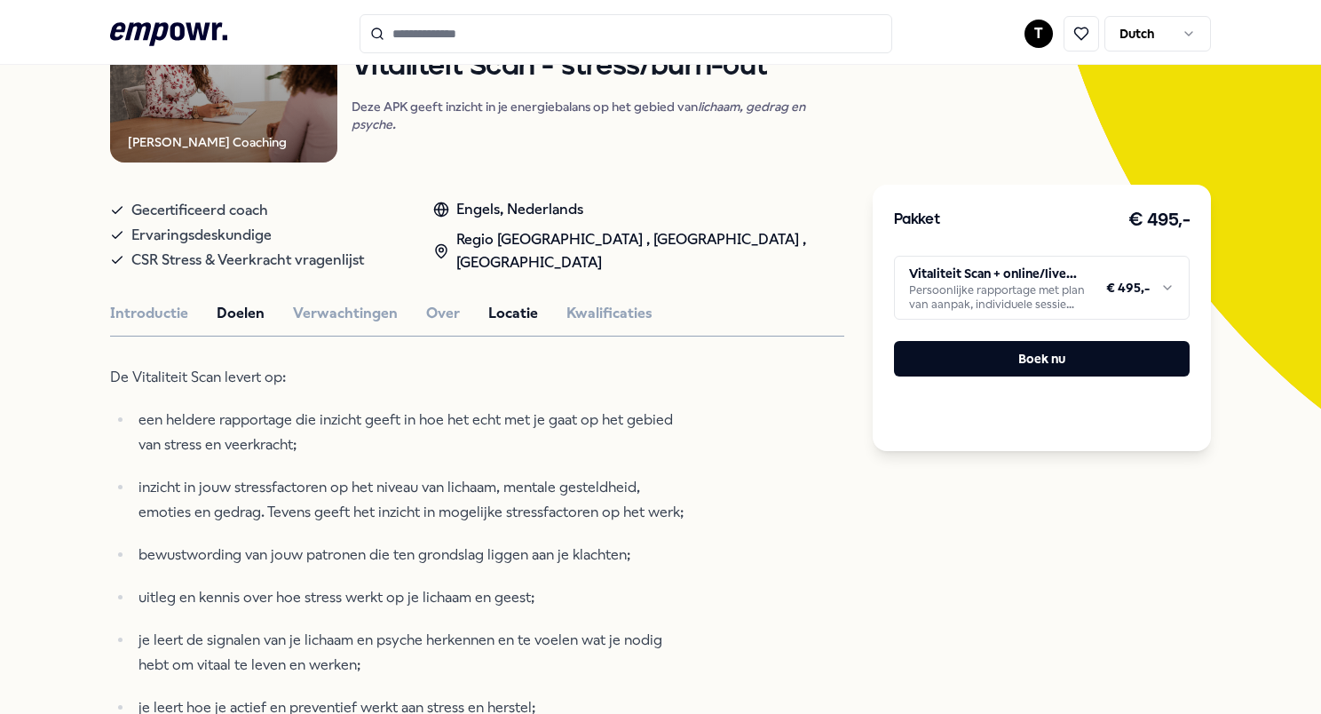
click at [502, 302] on button "Locatie" at bounding box center [513, 313] width 50 height 23
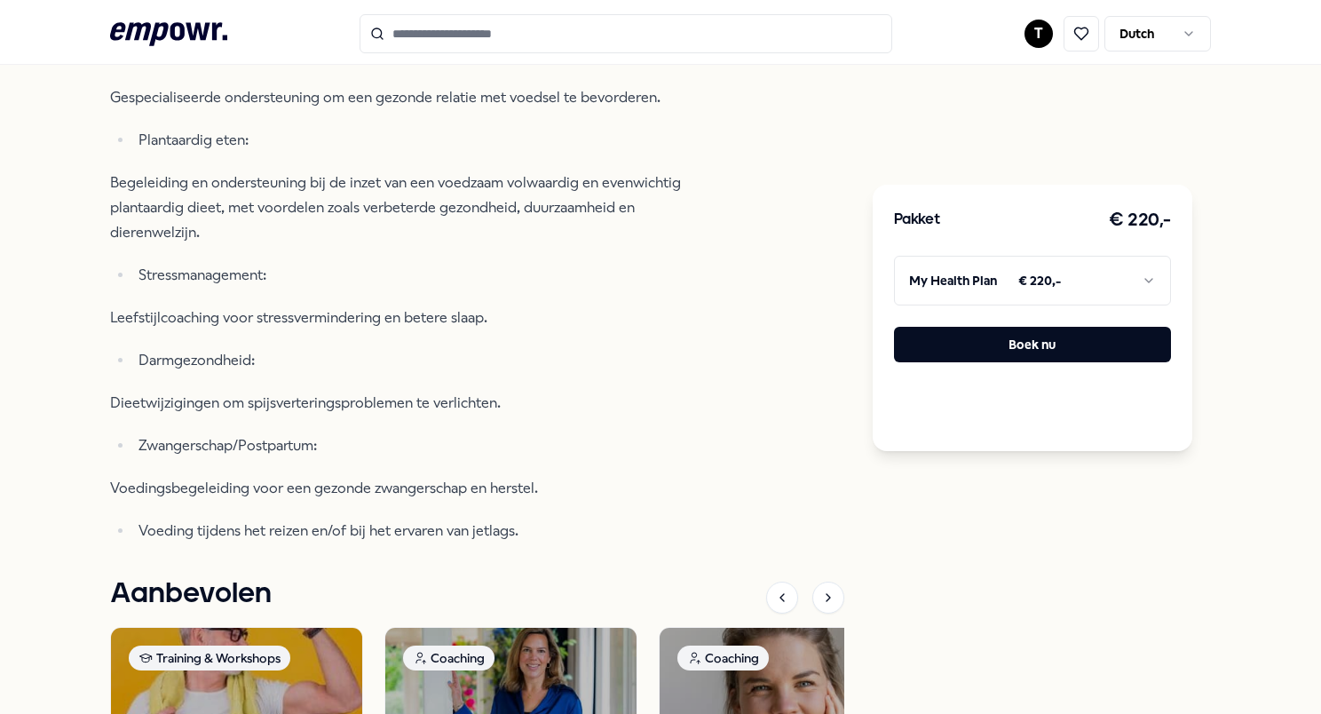
scroll to position [1776, 0]
